Goal: Task Accomplishment & Management: Use online tool/utility

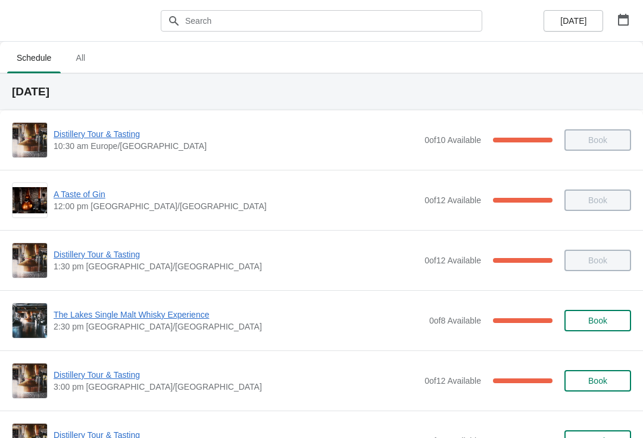
click at [634, 19] on button "button" at bounding box center [623, 19] width 21 height 21
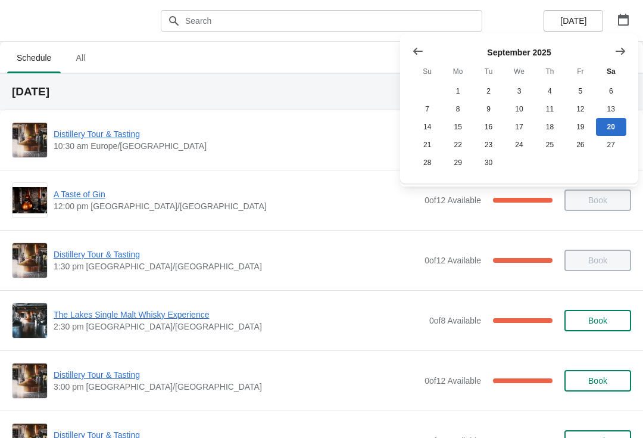
click at [626, 51] on icon "Show next month, October 2025" at bounding box center [621, 51] width 12 height 12
click at [581, 108] on button "10" at bounding box center [580, 109] width 30 height 18
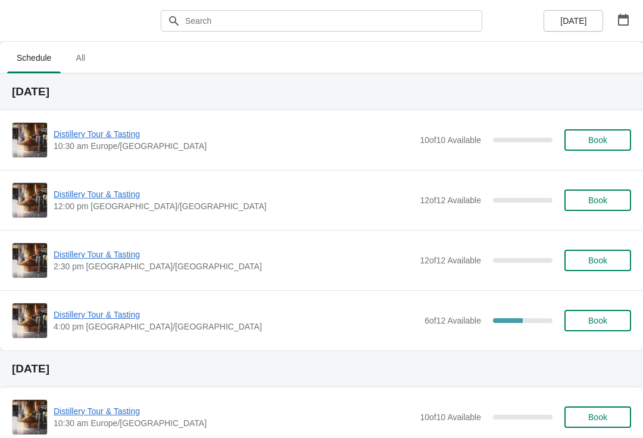
click at [127, 313] on span "Distillery Tour & Tasting" at bounding box center [236, 314] width 365 height 12
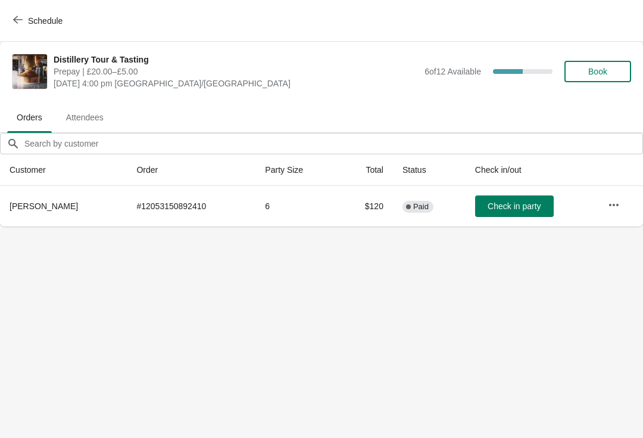
click at [619, 204] on icon "button" at bounding box center [614, 205] width 12 height 12
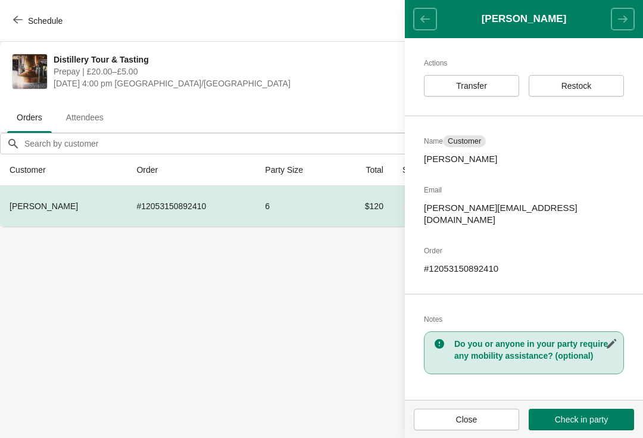
click at [604, 90] on span "Restock" at bounding box center [576, 86] width 75 height 10
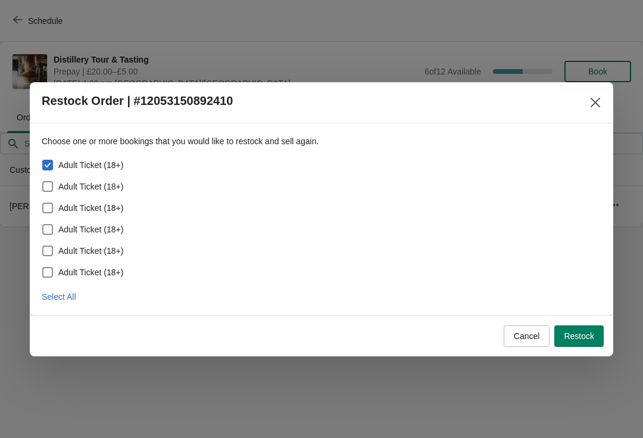
click at [65, 296] on span "Select All" at bounding box center [59, 297] width 35 height 10
checkbox input "true"
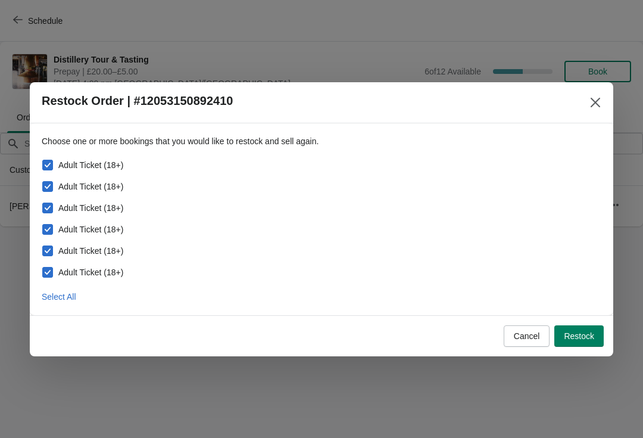
checkbox input "true"
click at [591, 333] on span "Restock" at bounding box center [579, 336] width 30 height 10
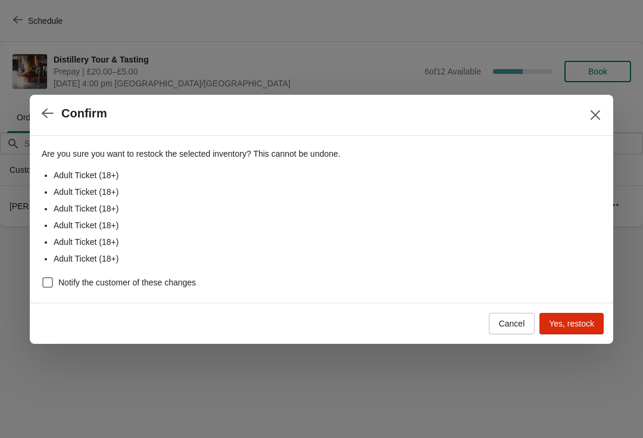
click at [581, 326] on span "Yes, restock" at bounding box center [571, 324] width 45 height 10
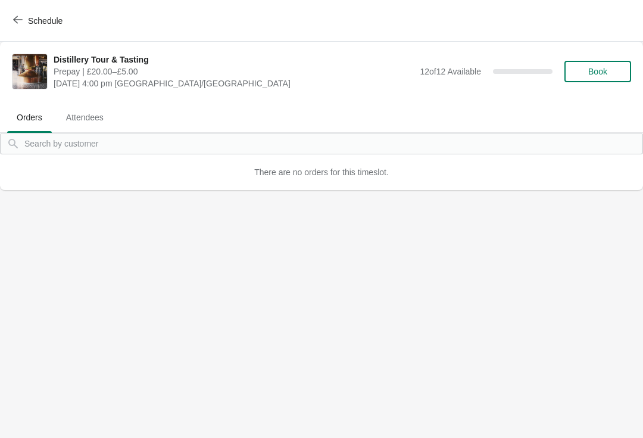
click at [32, 10] on button "Schedule" at bounding box center [39, 20] width 66 height 21
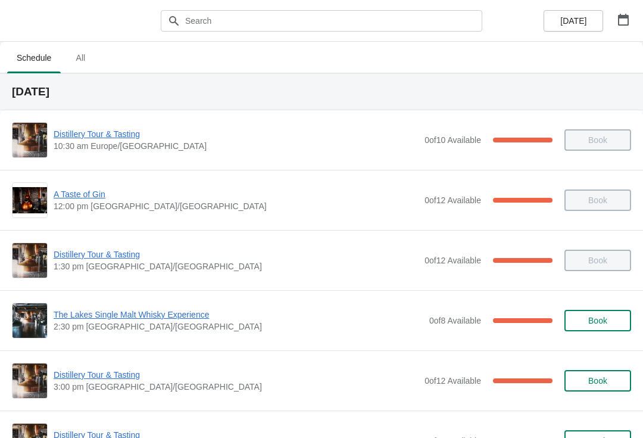
click at [634, 21] on button "button" at bounding box center [623, 19] width 21 height 21
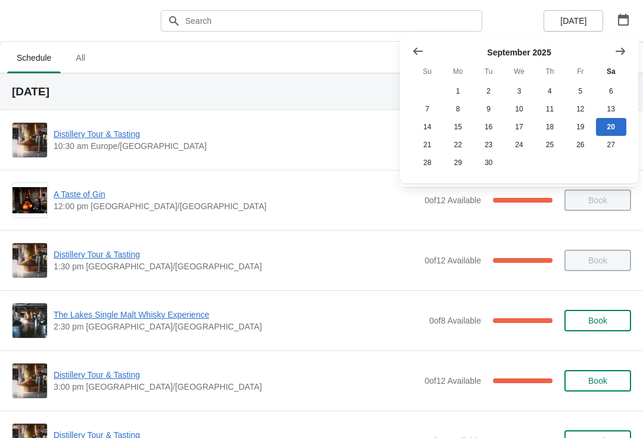
click at [586, 108] on button "12" at bounding box center [580, 109] width 30 height 18
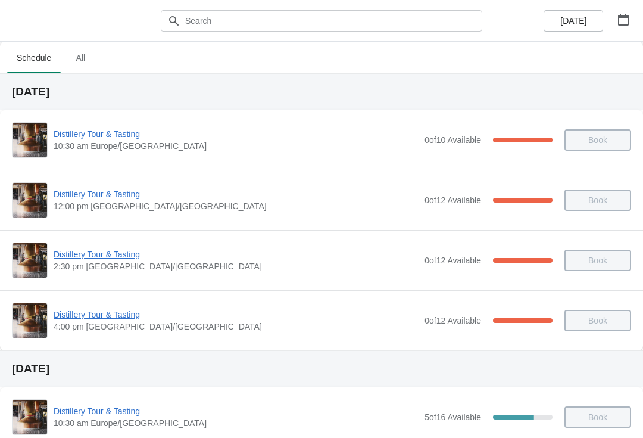
click at [634, 20] on button "button" at bounding box center [623, 19] width 21 height 21
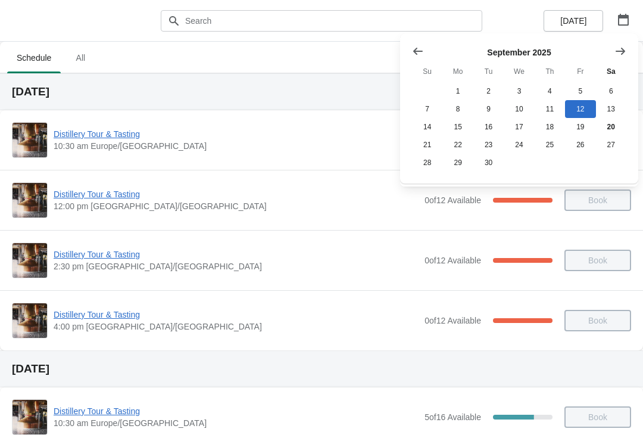
click at [581, 126] on button "19" at bounding box center [580, 127] width 30 height 18
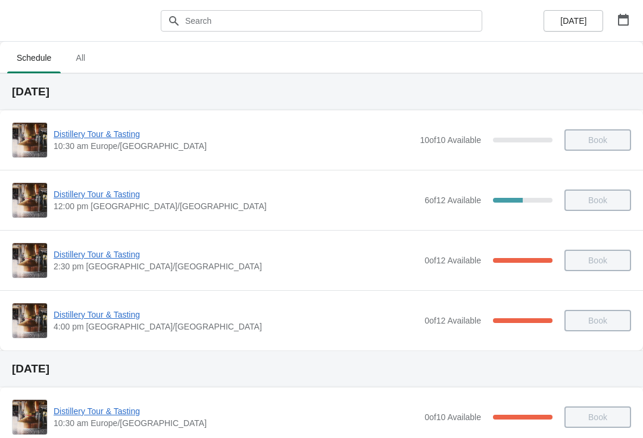
click at [118, 194] on span "Distillery Tour & Tasting" at bounding box center [236, 194] width 365 height 12
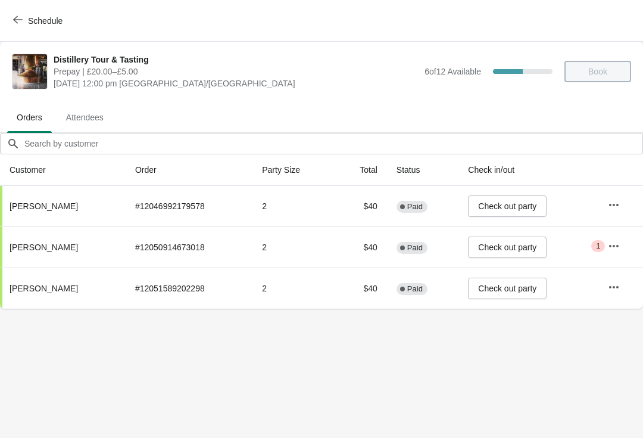
click at [26, 11] on button "Schedule" at bounding box center [39, 20] width 66 height 21
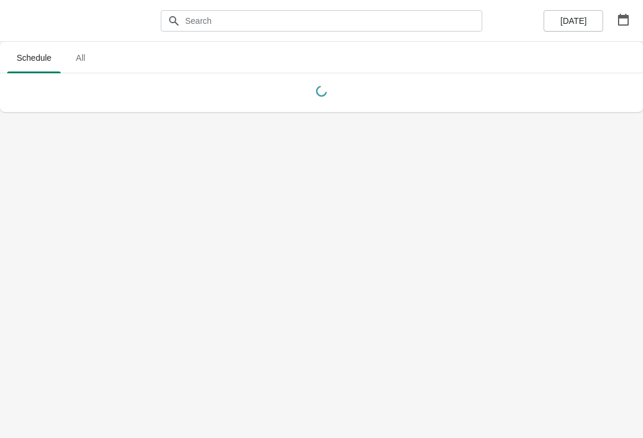
click at [627, 17] on icon "button" at bounding box center [623, 20] width 11 height 12
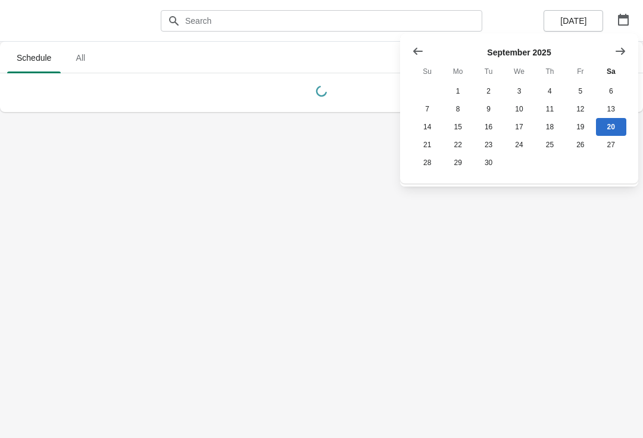
click at [587, 110] on button "12" at bounding box center [580, 109] width 30 height 18
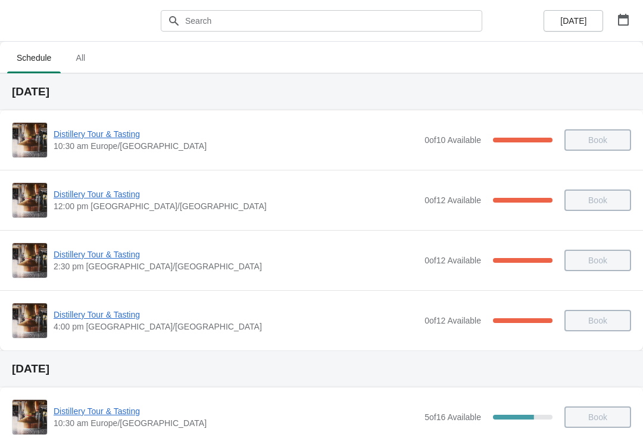
click at [130, 191] on span "Distillery Tour & Tasting" at bounding box center [236, 194] width 365 height 12
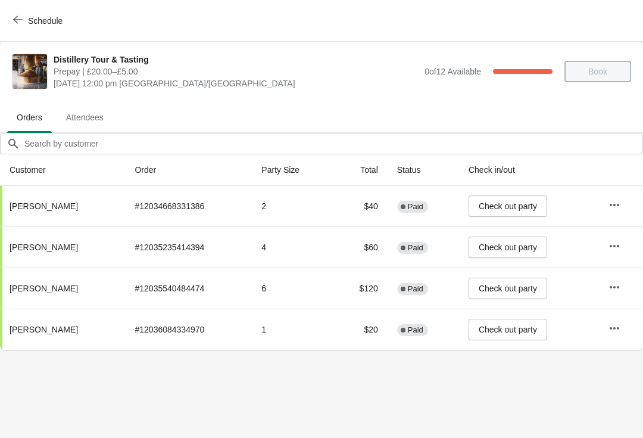
click at [23, 22] on span "Schedule" at bounding box center [38, 20] width 47 height 11
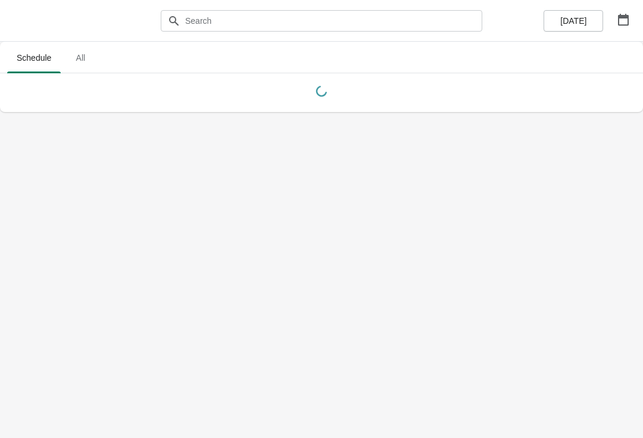
click at [624, 22] on icon "button" at bounding box center [624, 20] width 12 height 12
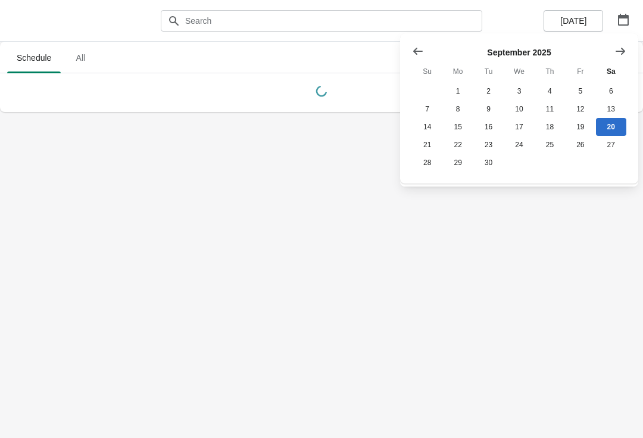
click at [623, 48] on icon "Show next month, October 2025" at bounding box center [621, 51] width 12 height 12
click at [488, 170] on button "28" at bounding box center [488, 163] width 30 height 18
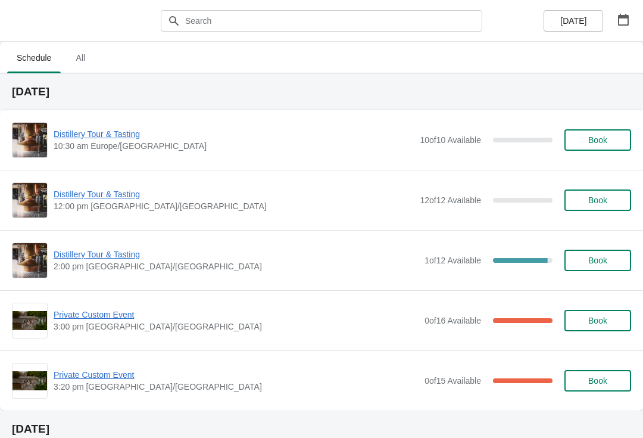
click at [104, 379] on span "Private Custom Event" at bounding box center [236, 375] width 365 height 12
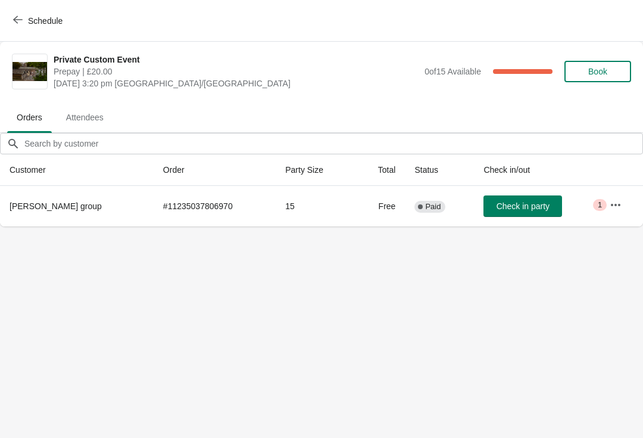
click at [613, 202] on icon "button" at bounding box center [616, 205] width 12 height 12
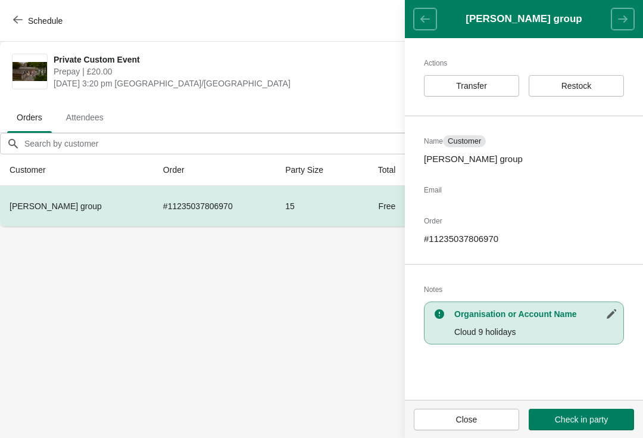
click at [591, 85] on span "Restock" at bounding box center [577, 86] width 30 height 10
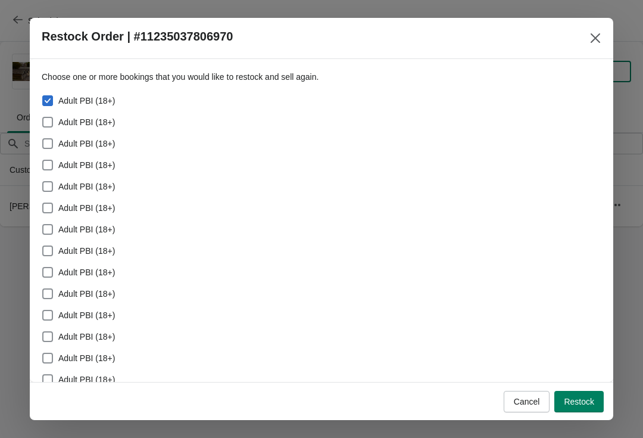
click at [101, 124] on span "Adult PBI (18+)" at bounding box center [86, 122] width 57 height 12
click at [43, 117] on input "Adult PBI (18+)" at bounding box center [42, 117] width 1 height 1
checkbox input "true"
click at [97, 147] on span "Adult PBI (18+)" at bounding box center [86, 144] width 57 height 12
click at [43, 139] on input "Adult PBI (18+)" at bounding box center [42, 138] width 1 height 1
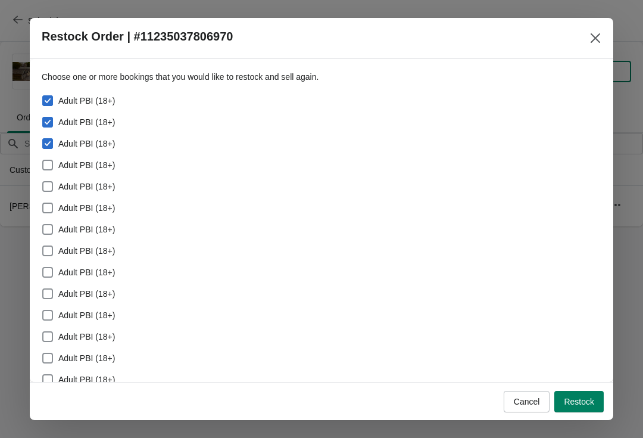
checkbox input "true"
click at [98, 166] on span "Adult PBI (18+)" at bounding box center [86, 165] width 57 height 12
click at [43, 160] on input "Adult PBI (18+)" at bounding box center [42, 160] width 1 height 1
checkbox input "true"
click at [102, 185] on span "Adult PBI (18+)" at bounding box center [86, 186] width 57 height 12
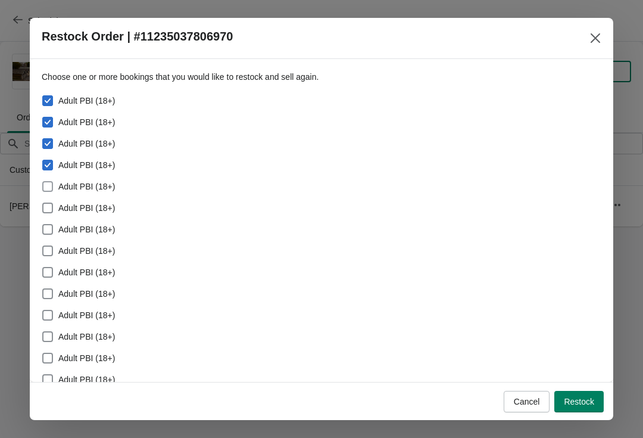
click at [43, 182] on input "Adult PBI (18+)" at bounding box center [42, 181] width 1 height 1
checkbox input "true"
click at [102, 207] on span "Adult PBI (18+)" at bounding box center [86, 208] width 57 height 12
click at [43, 203] on input "Adult PBI (18+)" at bounding box center [42, 202] width 1 height 1
checkbox input "true"
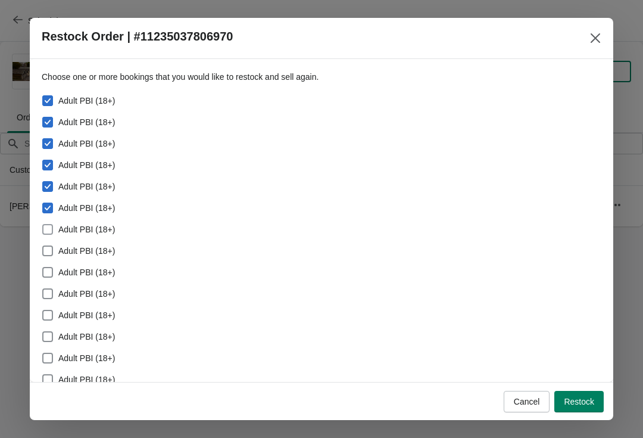
click at [104, 225] on span "Adult PBI (18+)" at bounding box center [86, 229] width 57 height 12
click at [43, 224] on input "Adult PBI (18+)" at bounding box center [42, 224] width 1 height 1
checkbox input "true"
click at [588, 409] on button "Restock" at bounding box center [578, 401] width 49 height 21
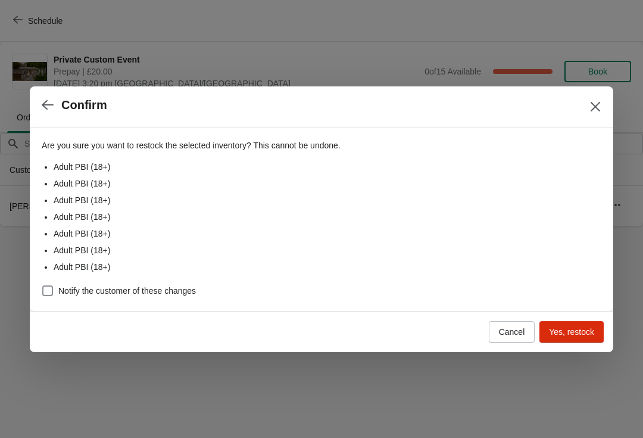
click at [577, 338] on button "Yes, restock" at bounding box center [572, 331] width 64 height 21
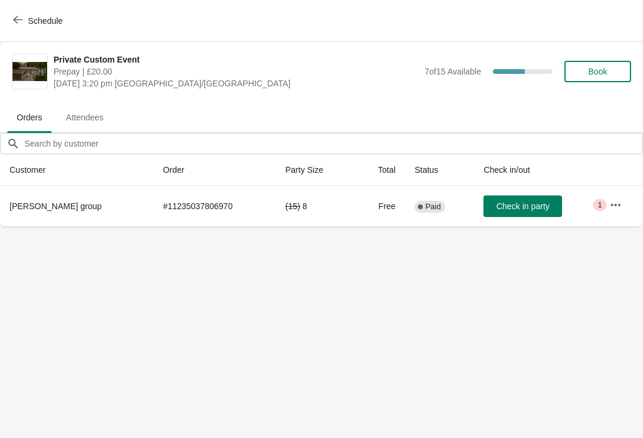
click at [47, 20] on span "Schedule" at bounding box center [45, 21] width 35 height 10
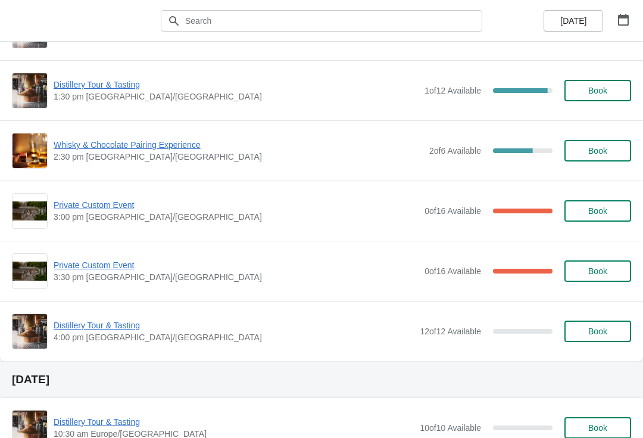
scroll to position [628, 0]
